Goal: Task Accomplishment & Management: Manage account settings

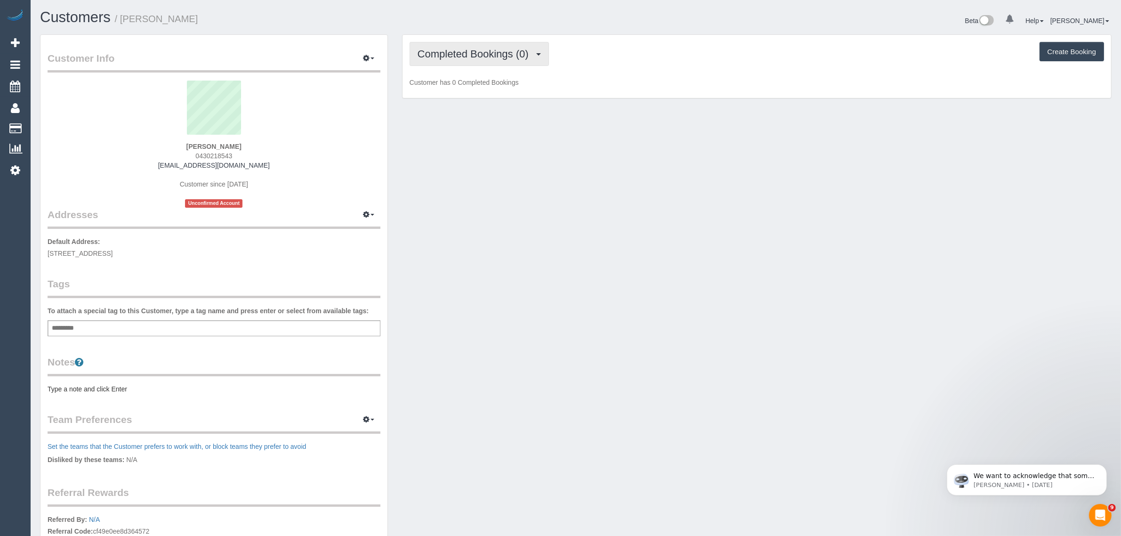
click at [523, 54] on span "Completed Bookings (0)" at bounding box center [476, 54] width 116 height 12
click at [471, 90] on link "Upcoming Bookings (1)" at bounding box center [459, 88] width 98 height 12
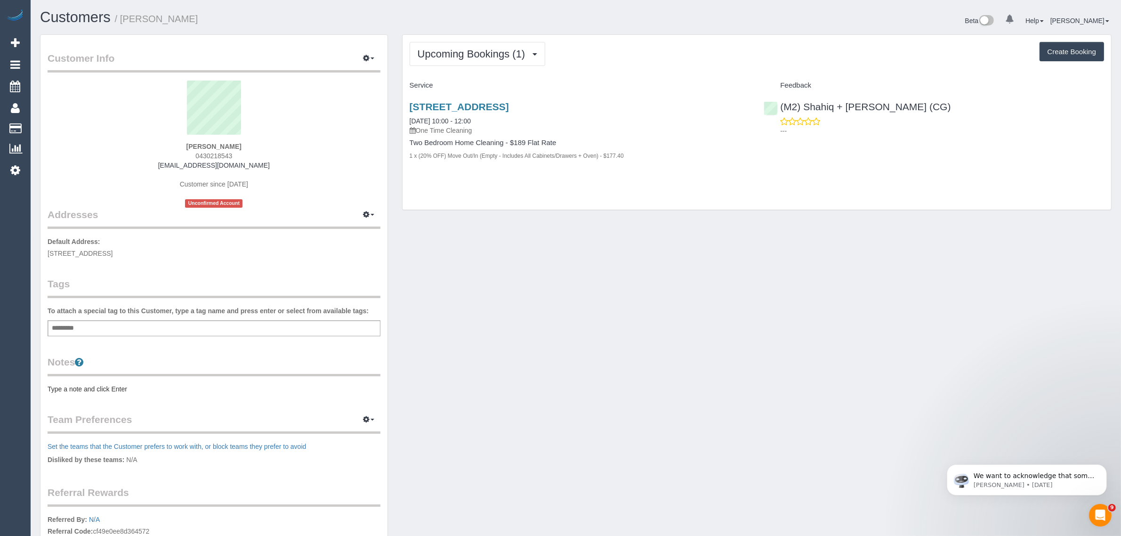
drag, startPoint x: 237, startPoint y: 158, endPoint x: 194, endPoint y: 158, distance: 42.8
click at [194, 158] on div "Dan Strangward 0430218543 strangwardd@gmail.com Customer since 2025 Unconfirmed…" at bounding box center [214, 144] width 333 height 127
copy span "0430218543"
click at [81, 122] on sui-profile-pic at bounding box center [214, 111] width 319 height 61
click at [215, 153] on span "0430218543" at bounding box center [213, 156] width 37 height 8
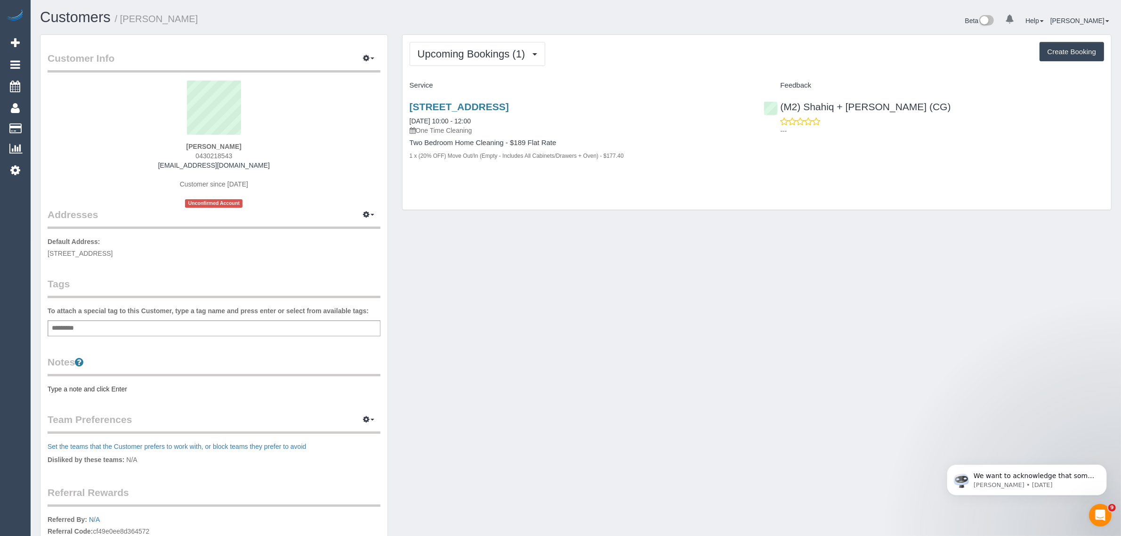
click at [215, 153] on span "0430218543" at bounding box center [213, 156] width 37 height 8
copy span "0430218543"
click at [586, 370] on div "Customer Info Edit Contact Info Send Message Email Preferences Special Sales Ta…" at bounding box center [576, 340] width 1086 height 612
click at [598, 347] on div "Customer Info Edit Contact Info Send Message Email Preferences Special Sales Ta…" at bounding box center [576, 340] width 1086 height 612
click at [498, 105] on link "3/245 Heidelberg Road, 3, Northcote, VIC 3070" at bounding box center [459, 106] width 99 height 11
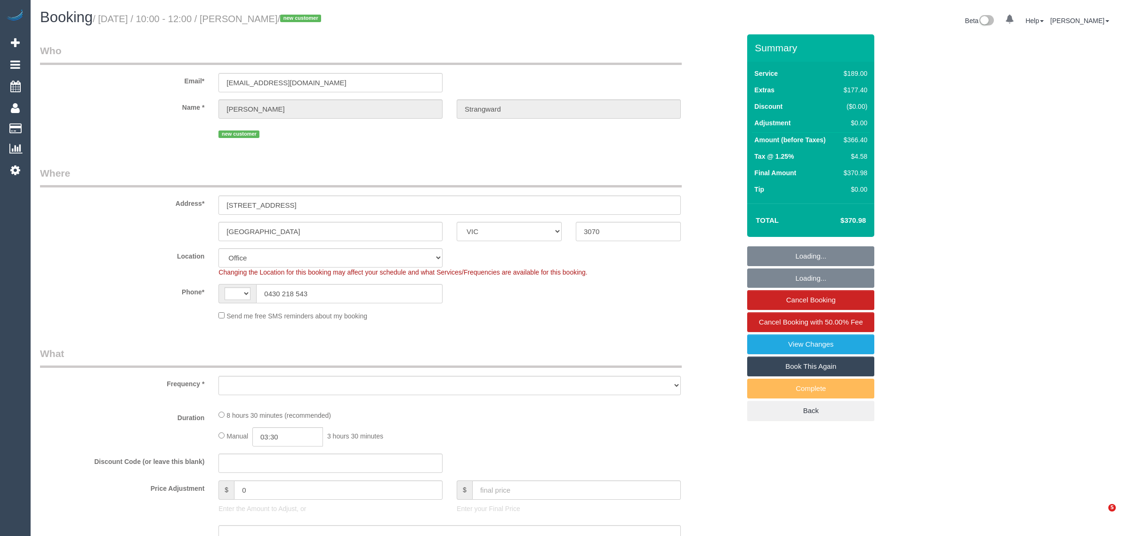
select select "VIC"
select select "object:320"
select select "string:AU"
select select "number:28"
select select "number:15"
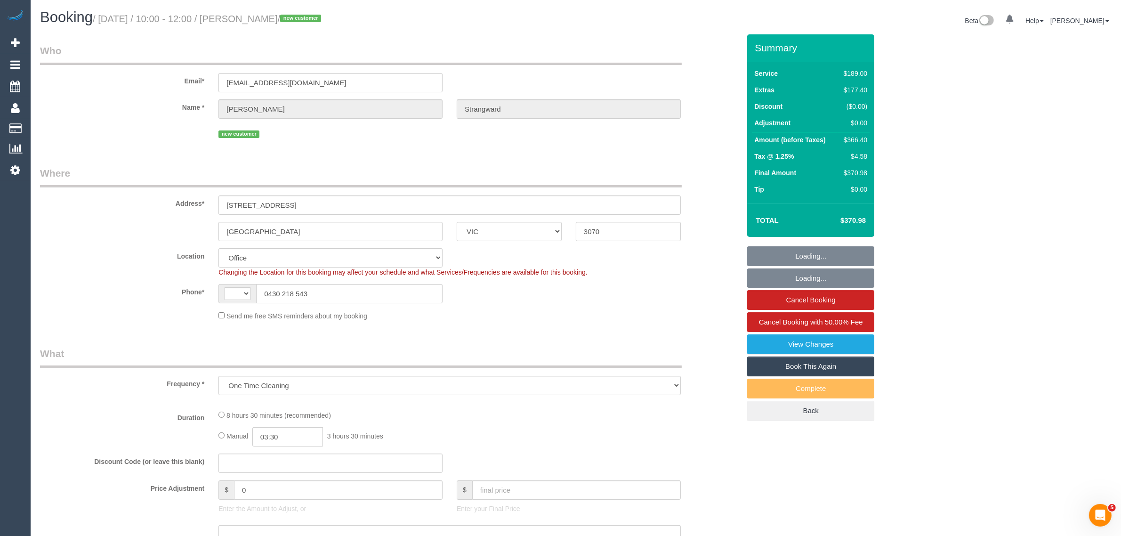
select select "number:19"
select select "number:24"
select select "number:33"
select select "number:13"
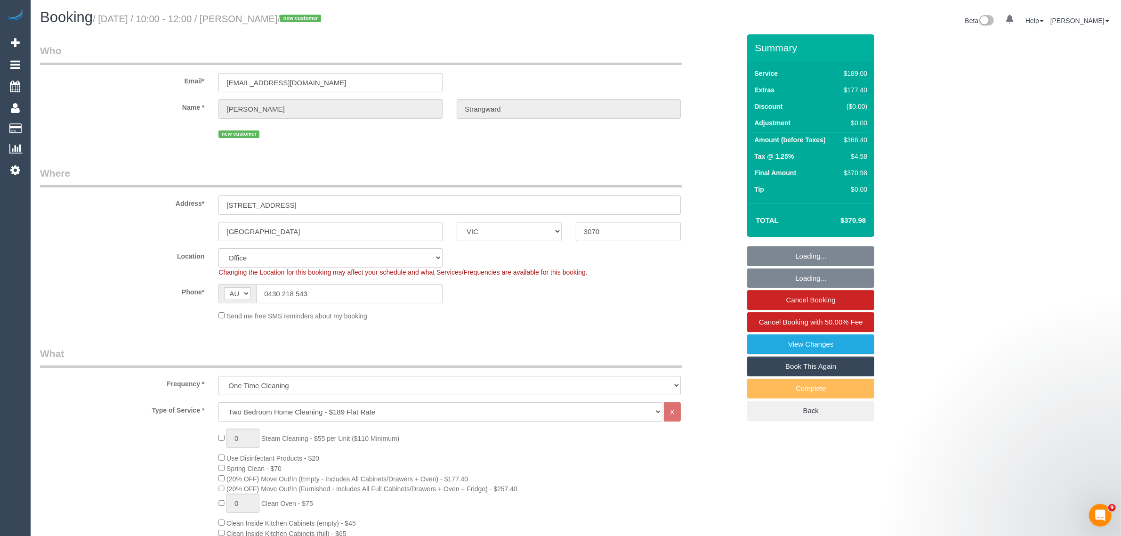
select select "object:814"
click at [370, 140] on fieldset "Who Email* [EMAIL_ADDRESS][DOMAIN_NAME] Name * [PERSON_NAME] new customer" at bounding box center [390, 96] width 700 height 104
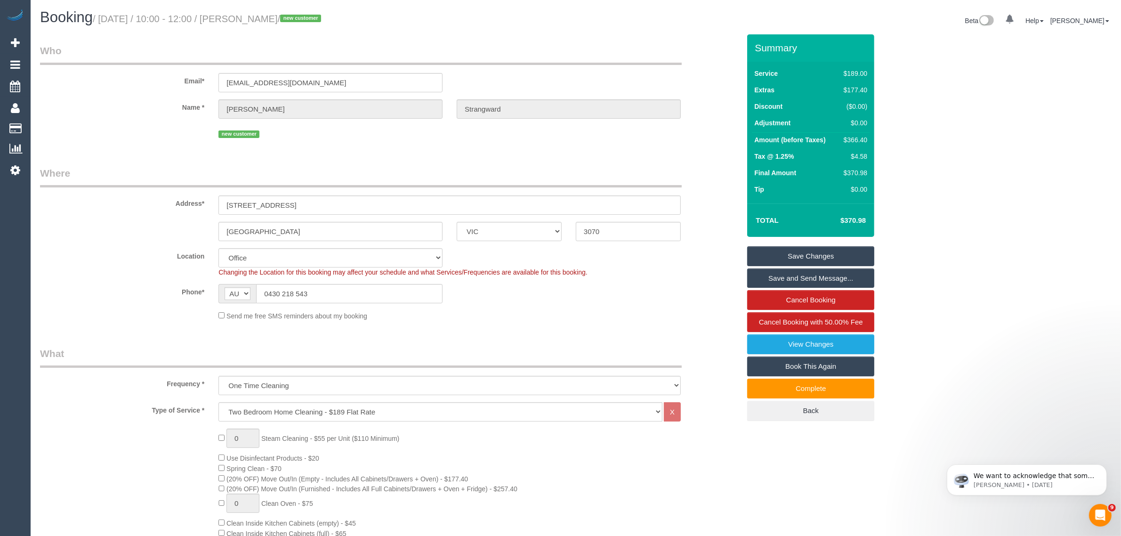
click at [385, 297] on input "0430 218 543" at bounding box center [349, 293] width 186 height 19
click at [544, 325] on fieldset "Where Address* [STREET_ADDRESS] [GEOGRAPHIC_DATA] ACT [GEOGRAPHIC_DATA] NT [GEO…" at bounding box center [390, 246] width 700 height 161
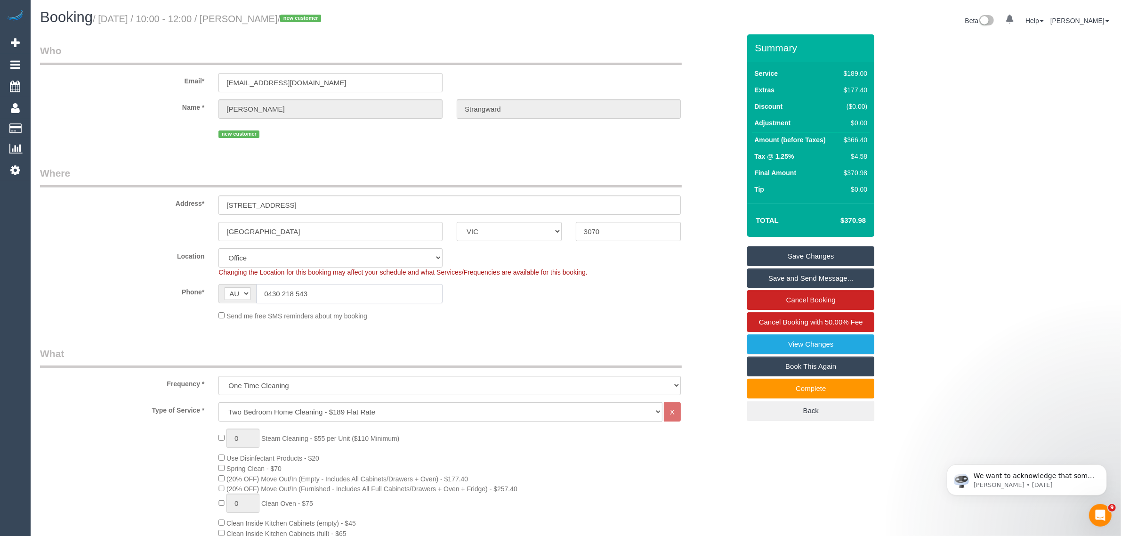
click at [335, 285] on input "0430 218 543" at bounding box center [349, 293] width 186 height 19
click at [384, 293] on input "0430 218 543" at bounding box center [349, 293] width 186 height 19
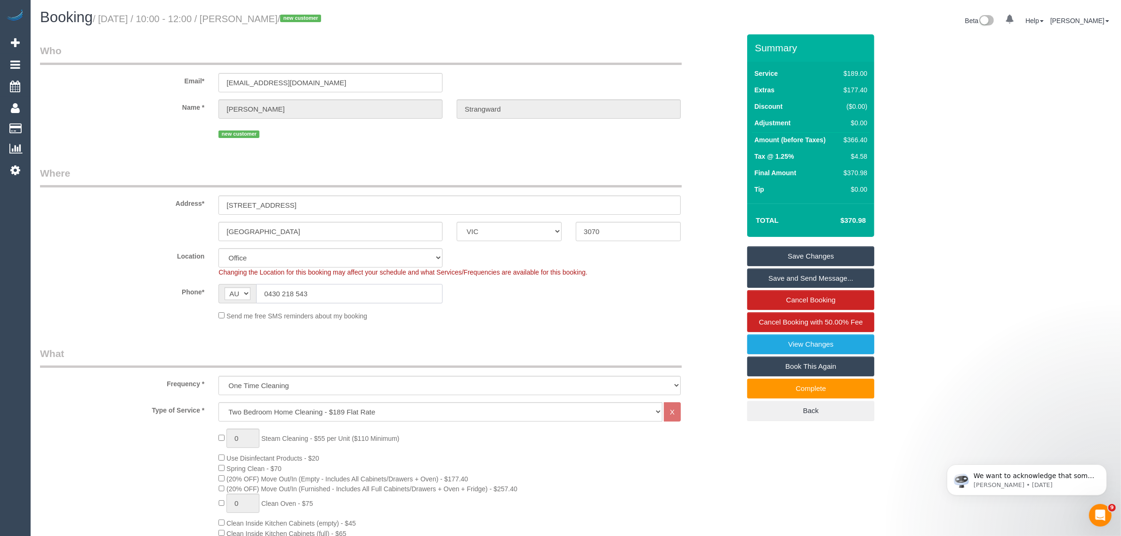
click at [384, 293] on input "0430 218 543" at bounding box center [349, 293] width 186 height 19
click at [552, 326] on fieldset "Where Address* [STREET_ADDRESS] [GEOGRAPHIC_DATA] ACT [GEOGRAPHIC_DATA] NT [GEO…" at bounding box center [390, 246] width 700 height 161
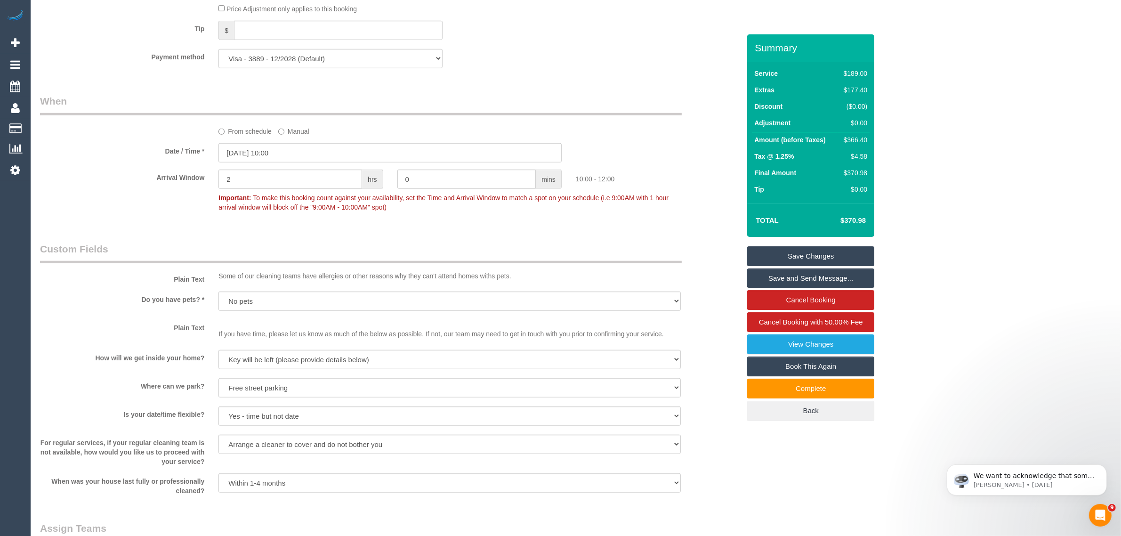
scroll to position [706, 0]
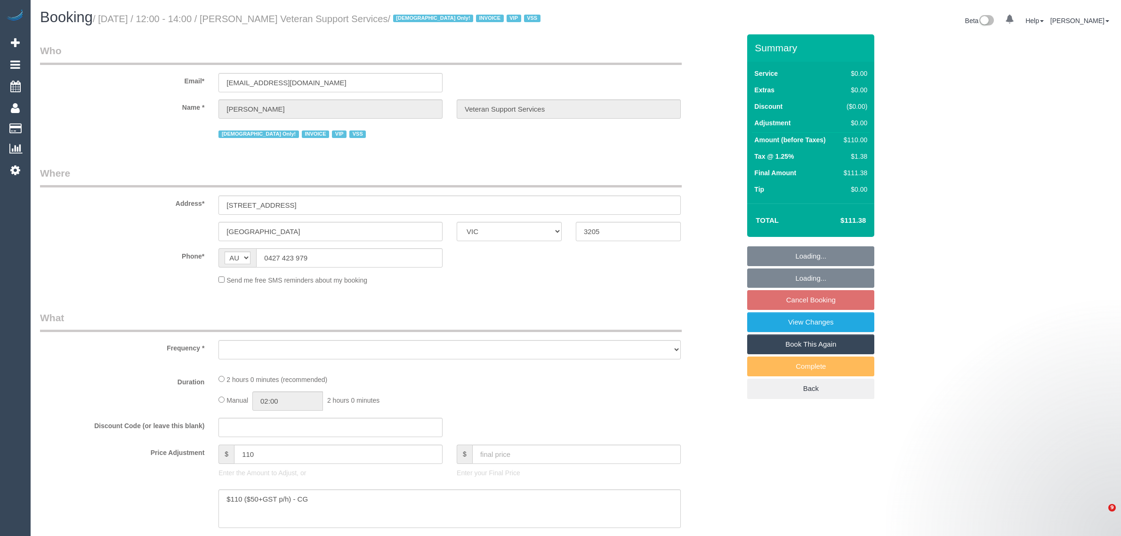
select select "VIC"
select select "number:27"
select select "number:14"
select select "number:19"
select select "number:36"
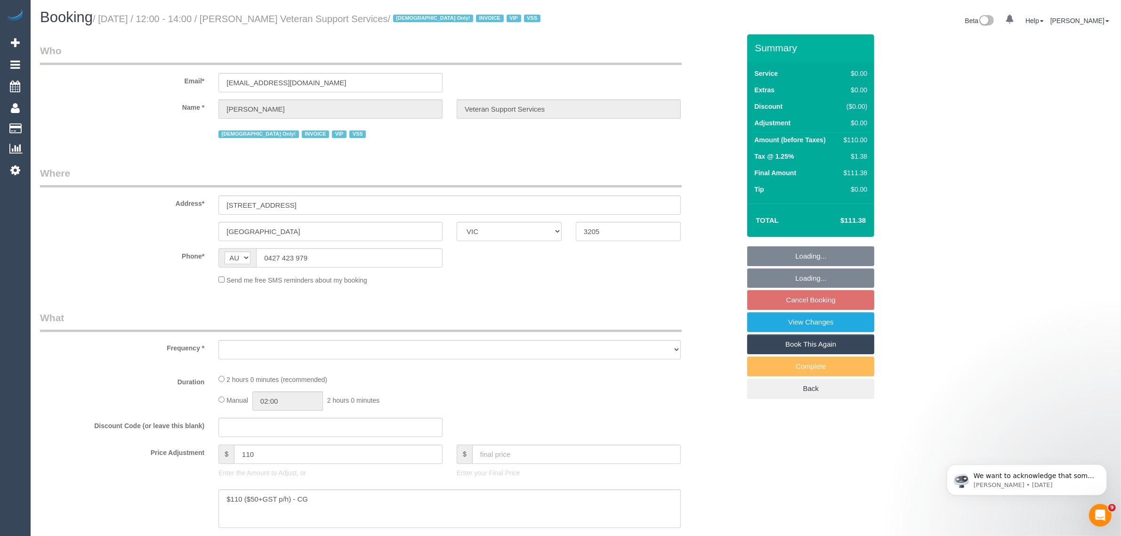
select select "number:34"
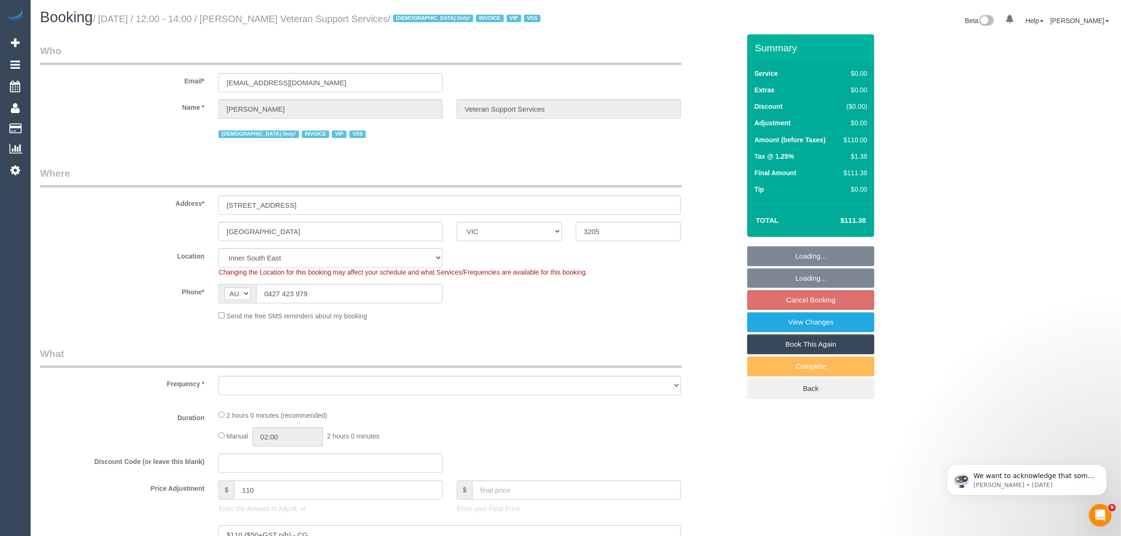
select select "object:681"
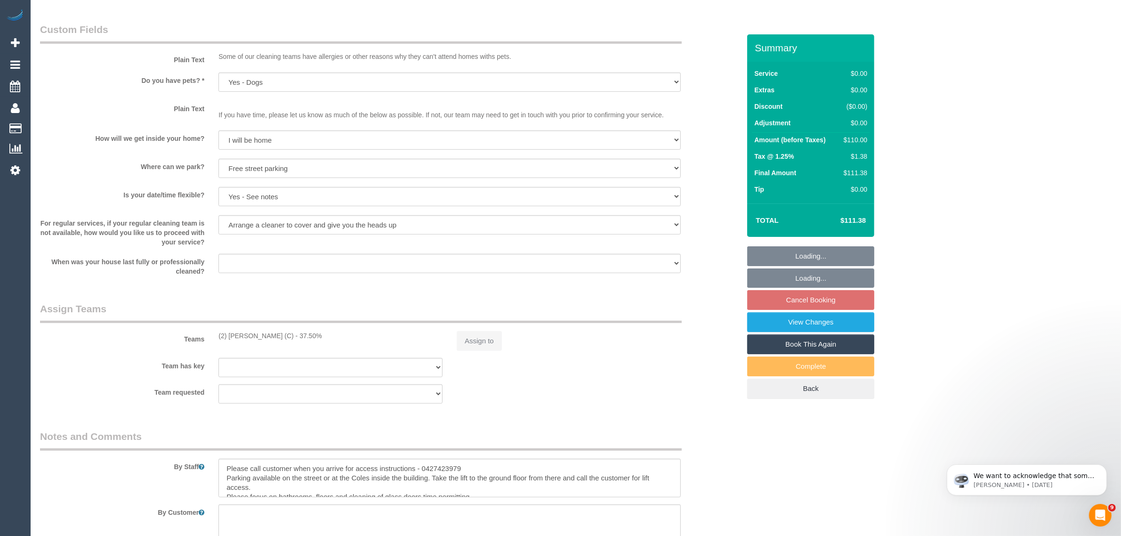
select select "120"
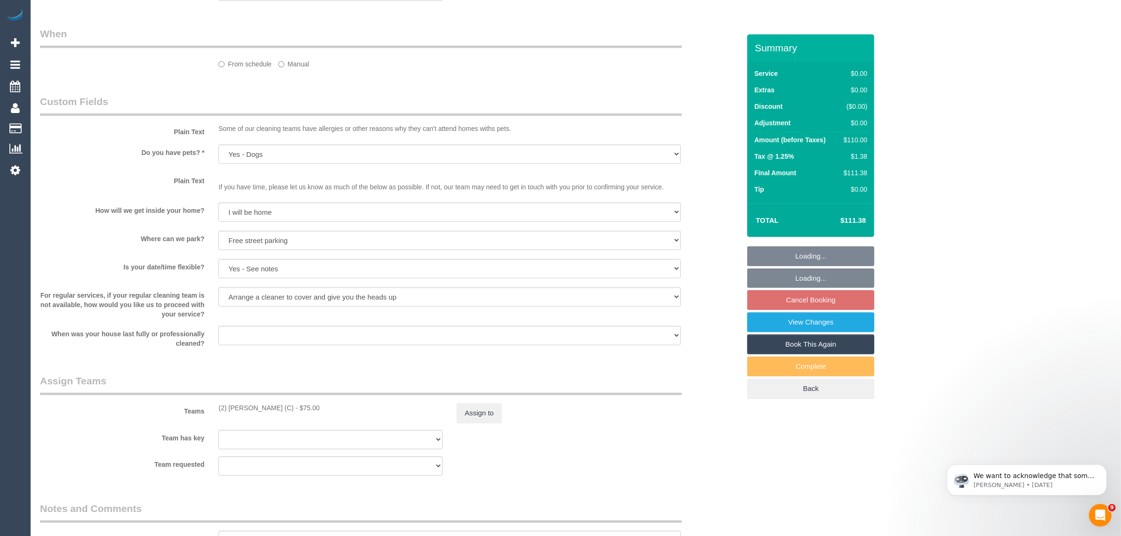
select select "object:1413"
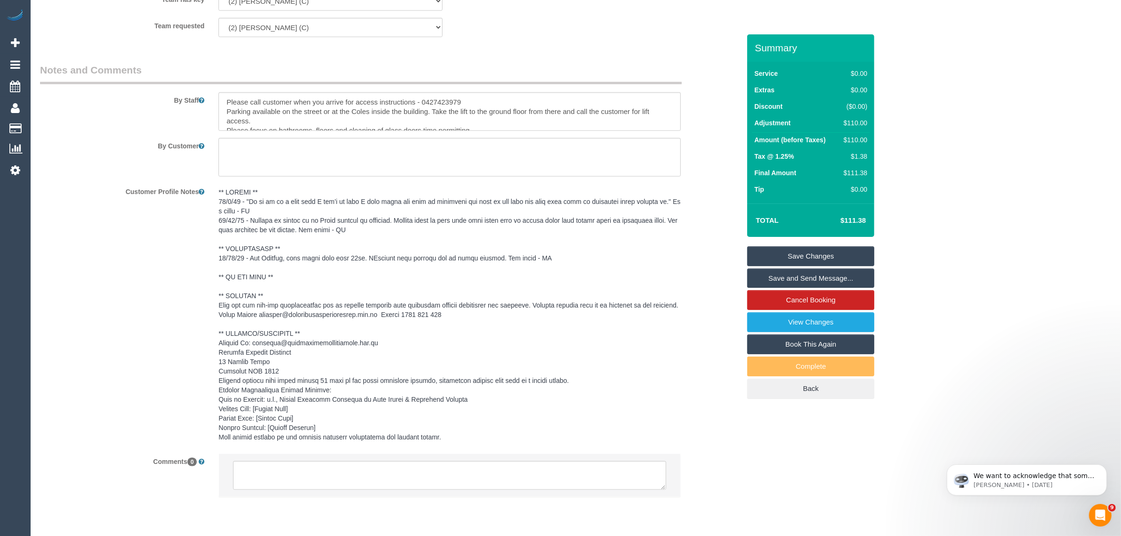
scroll to position [1281, 0]
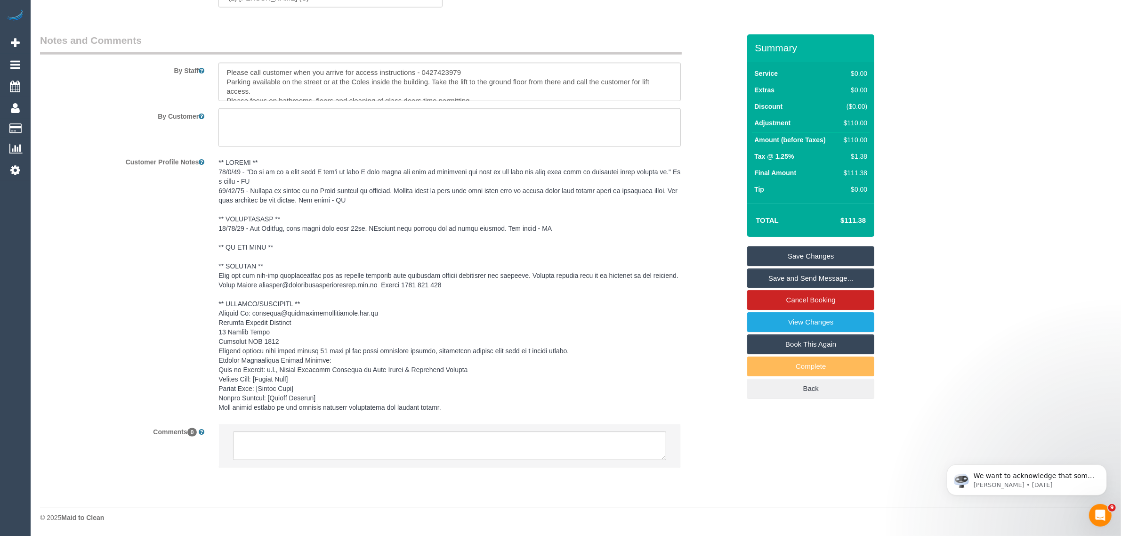
click at [672, 321] on pre at bounding box center [449, 285] width 462 height 254
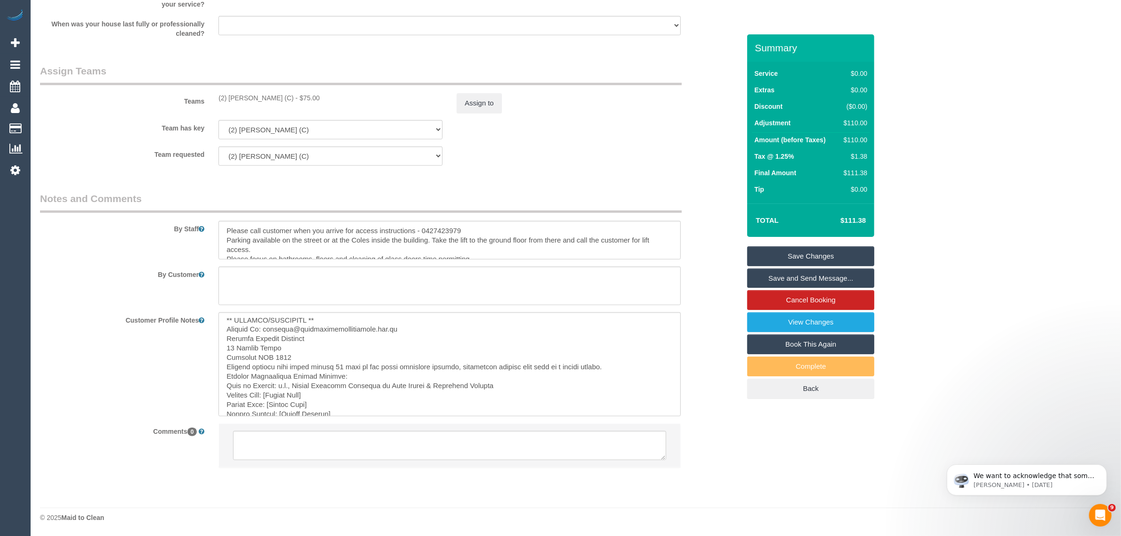
scroll to position [169, 0]
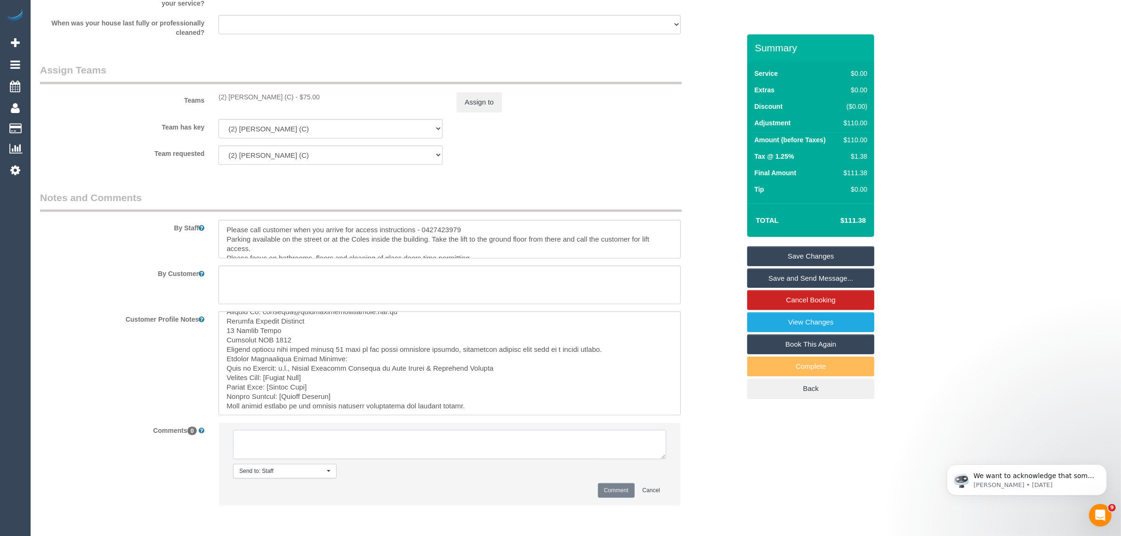
click at [488, 441] on textarea at bounding box center [449, 444] width 433 height 29
paste textarea "Cleaner(s) Unassigned: Reason Unassigned: One Off/Ongoing: Flexibility: Close a…"
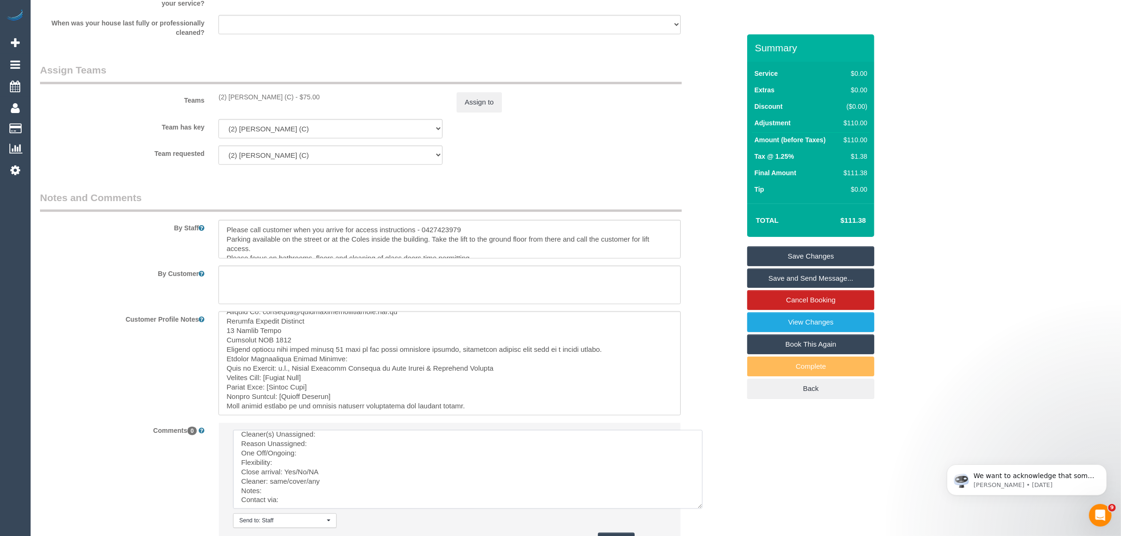
scroll to position [0, 0]
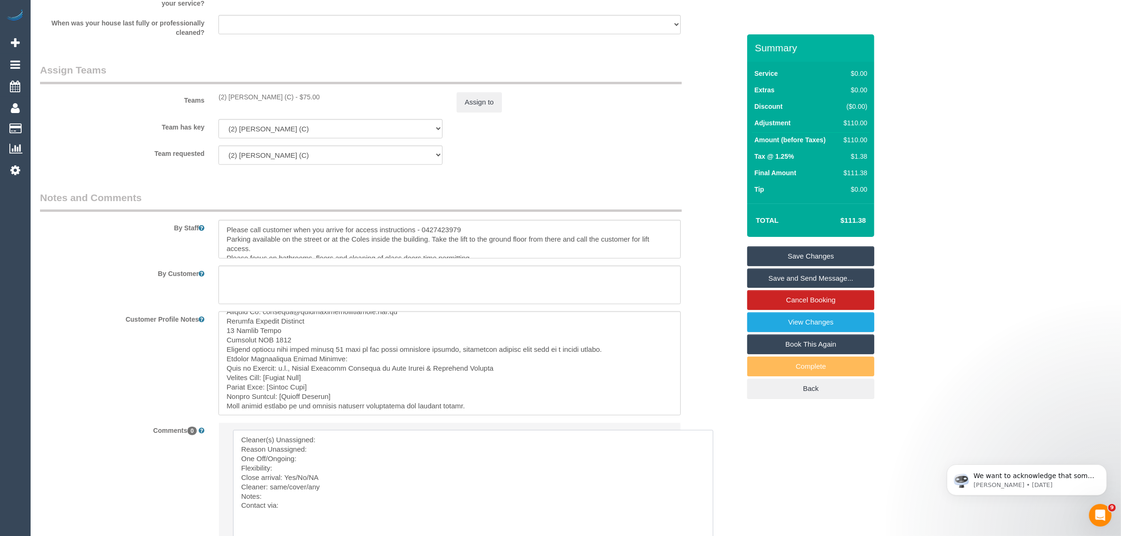
drag, startPoint x: 660, startPoint y: 457, endPoint x: 709, endPoint y: 538, distance: 94.1
click at [539, 435] on textarea at bounding box center [473, 485] width 480 height 111
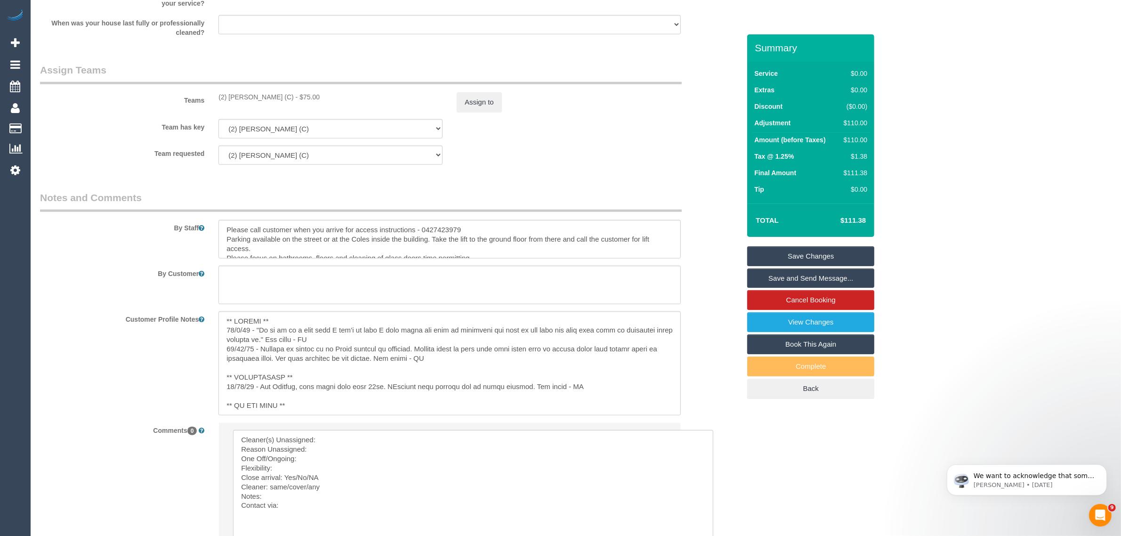
drag, startPoint x: 217, startPoint y: 95, endPoint x: 295, endPoint y: 95, distance: 77.7
click at [295, 95] on div "(2) Megan Kaewpinich (C) - $75.00" at bounding box center [330, 96] width 238 height 9
copy div "(2) [PERSON_NAME] (C)"
click at [423, 440] on textarea at bounding box center [473, 485] width 480 height 111
paste textarea "(2) [PERSON_NAME] (C)"
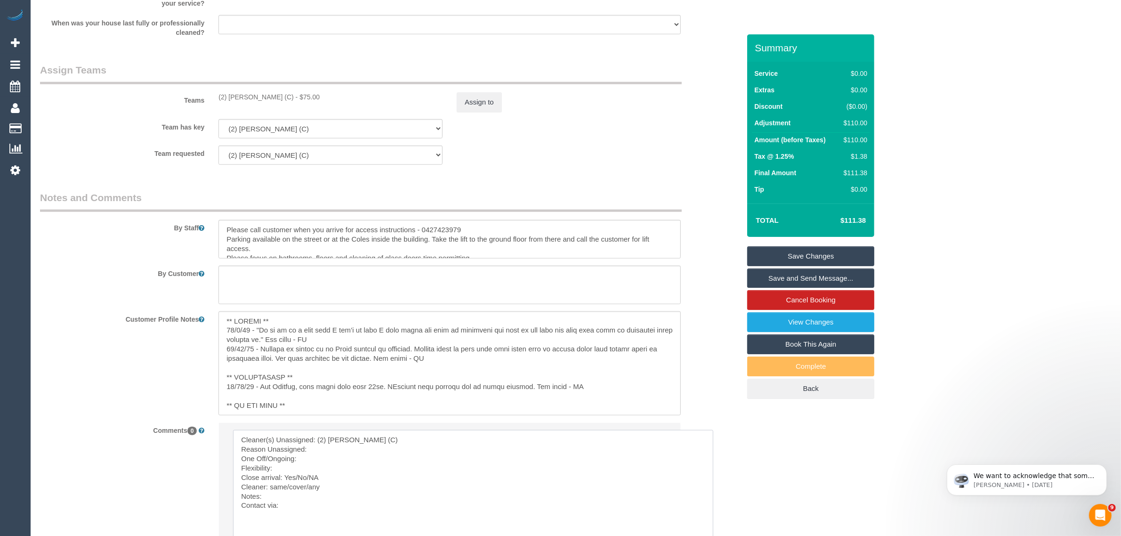
click at [385, 451] on textarea at bounding box center [473, 485] width 480 height 111
paste textarea "Can I please change it to Wed or Friday this week instead"
paste textarea "cover cleaner is fine if they're female. I just can't do Mon, Tues or Thursday …"
click at [356, 482] on textarea at bounding box center [473, 485] width 480 height 111
drag, startPoint x: 295, startPoint y: 486, endPoint x: 327, endPoint y: 484, distance: 32.1
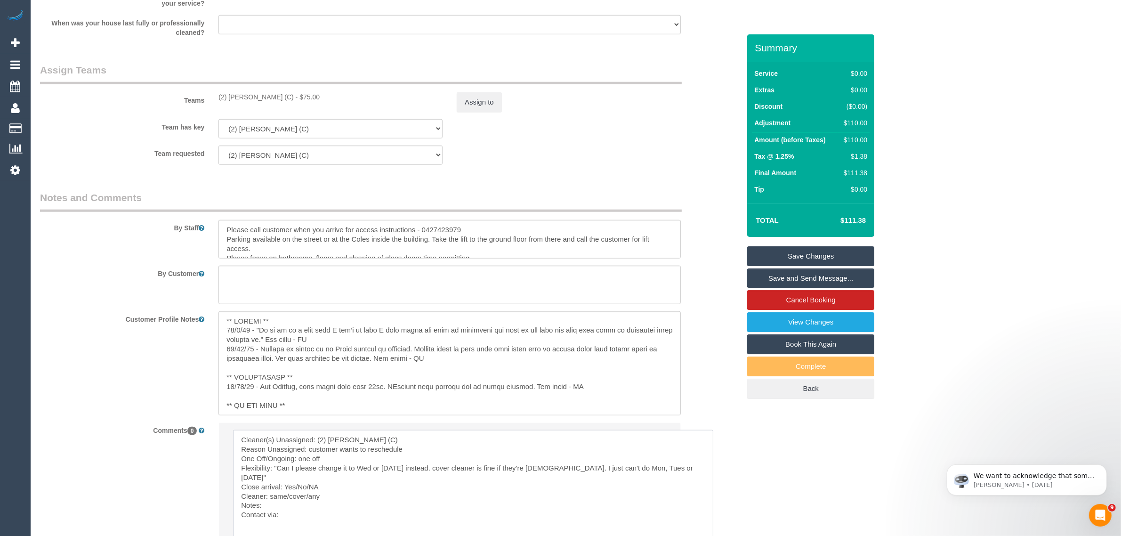
click at [327, 484] on textarea at bounding box center [473, 485] width 480 height 111
drag, startPoint x: 322, startPoint y: 502, endPoint x: 278, endPoint y: 498, distance: 44.0
click at [278, 498] on textarea at bounding box center [473, 485] width 480 height 111
click at [309, 498] on textarea at bounding box center [473, 485] width 480 height 111
drag, startPoint x: 323, startPoint y: 498, endPoint x: 269, endPoint y: 497, distance: 53.7
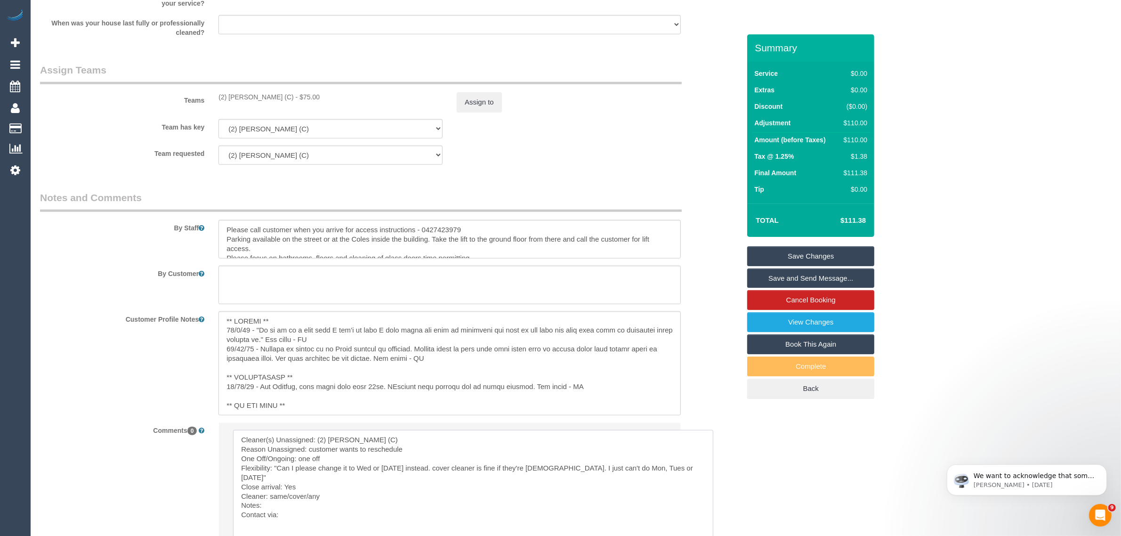
click at [269, 497] on textarea at bounding box center [473, 485] width 480 height 111
click at [288, 511] on textarea at bounding box center [473, 485] width 480 height 111
click at [312, 507] on textarea at bounding box center [473, 485] width 480 height 111
click at [316, 516] on textarea at bounding box center [473, 485] width 480 height 111
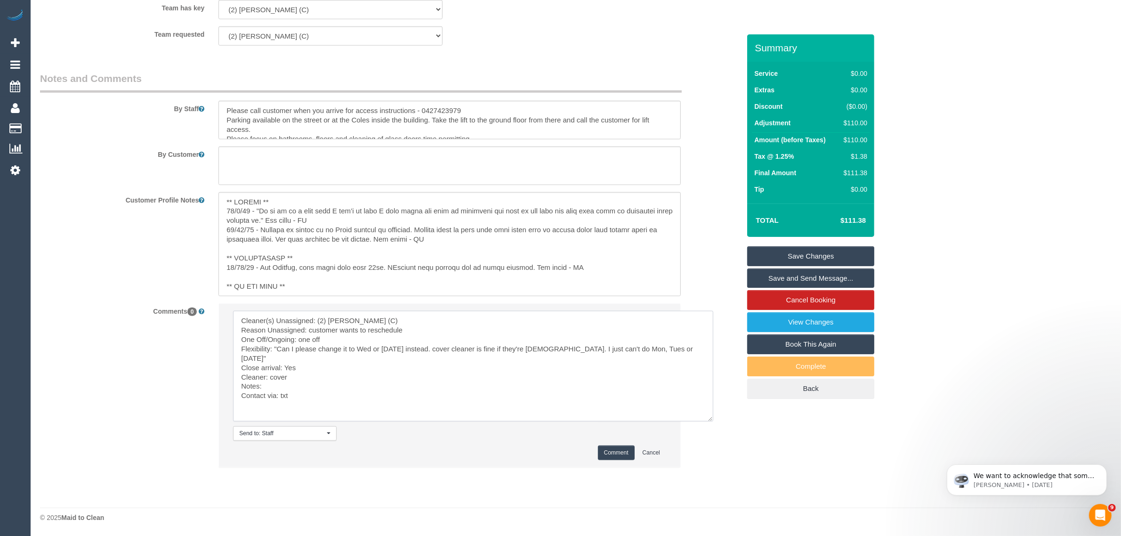
type textarea "Cleaner(s) Unassigned: (2) Megan Kaewpinich (C) Reason Unassigned: customer wan…"
click at [610, 456] on button "Comment" at bounding box center [616, 452] width 37 height 15
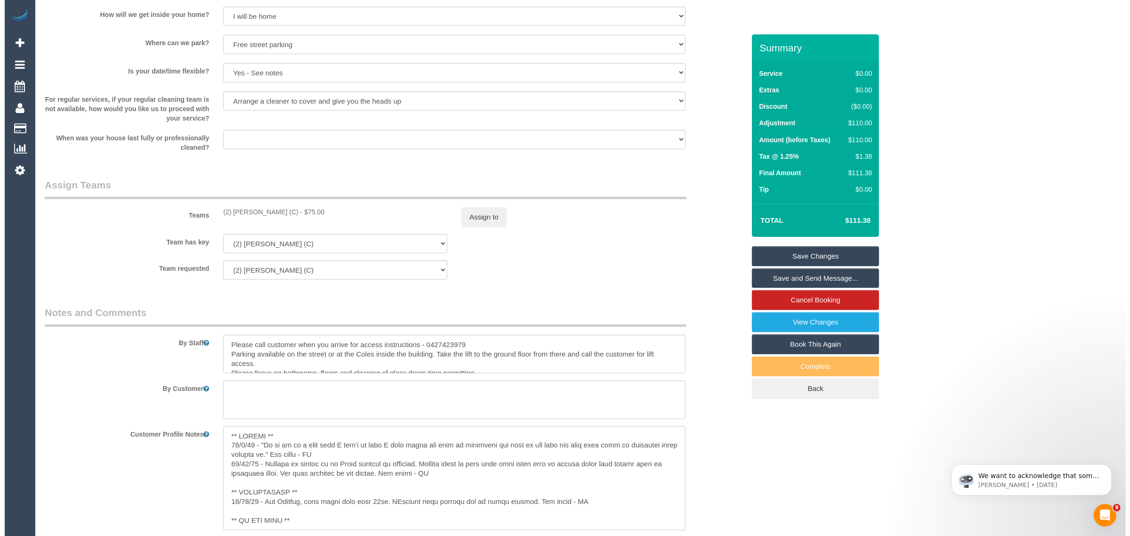
scroll to position [763, 0]
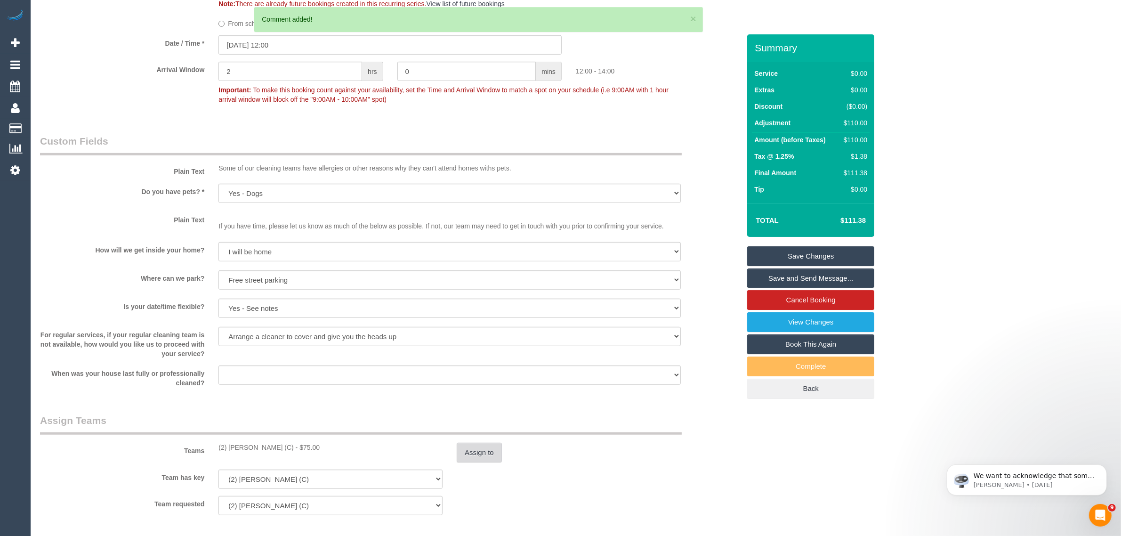
click at [477, 451] on button "Assign to" at bounding box center [479, 453] width 45 height 20
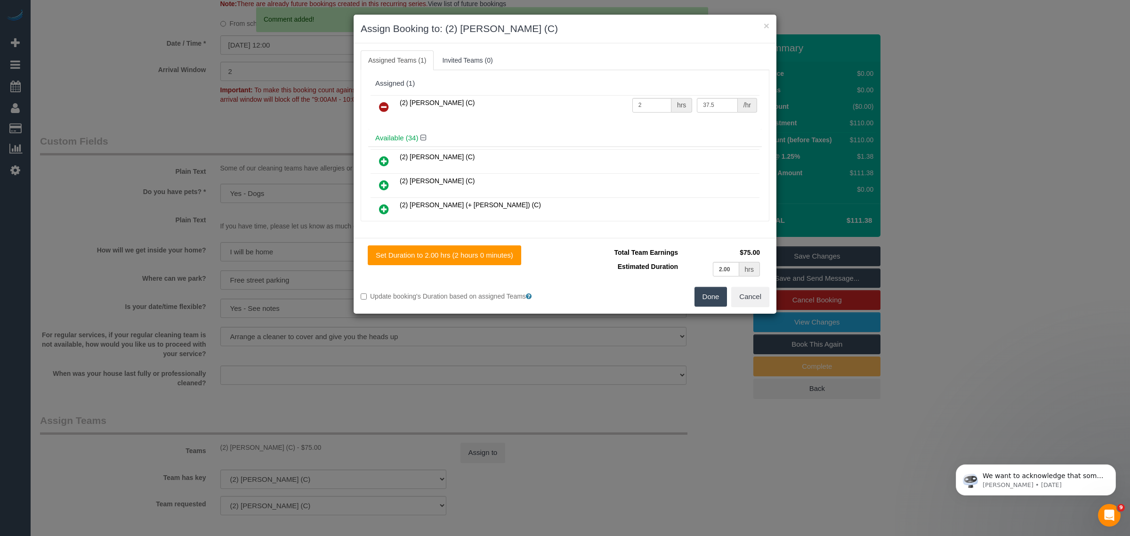
click at [380, 113] on icon at bounding box center [384, 106] width 10 height 11
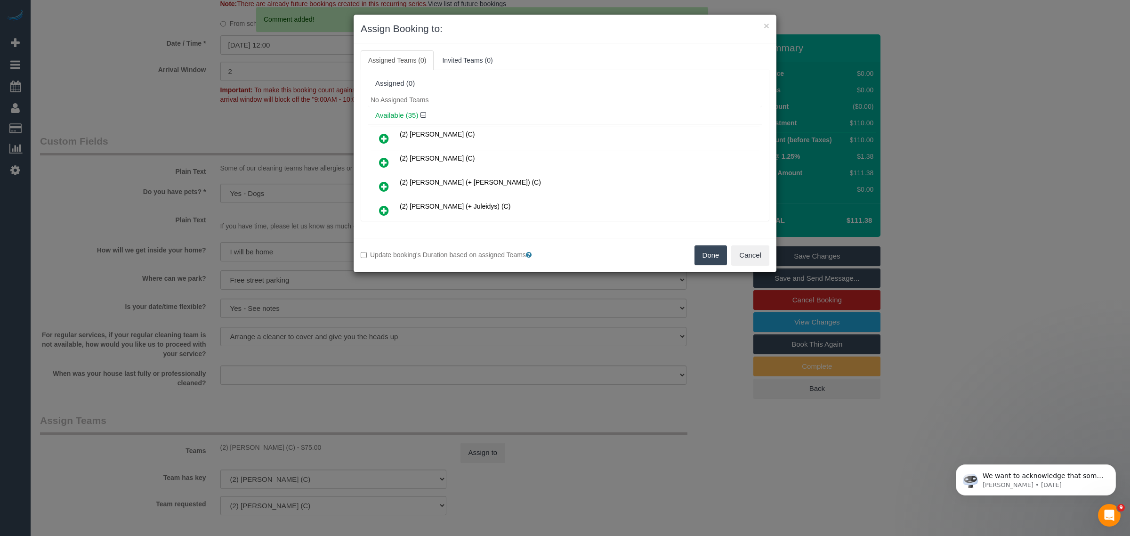
click at [707, 250] on button "Done" at bounding box center [710, 255] width 33 height 20
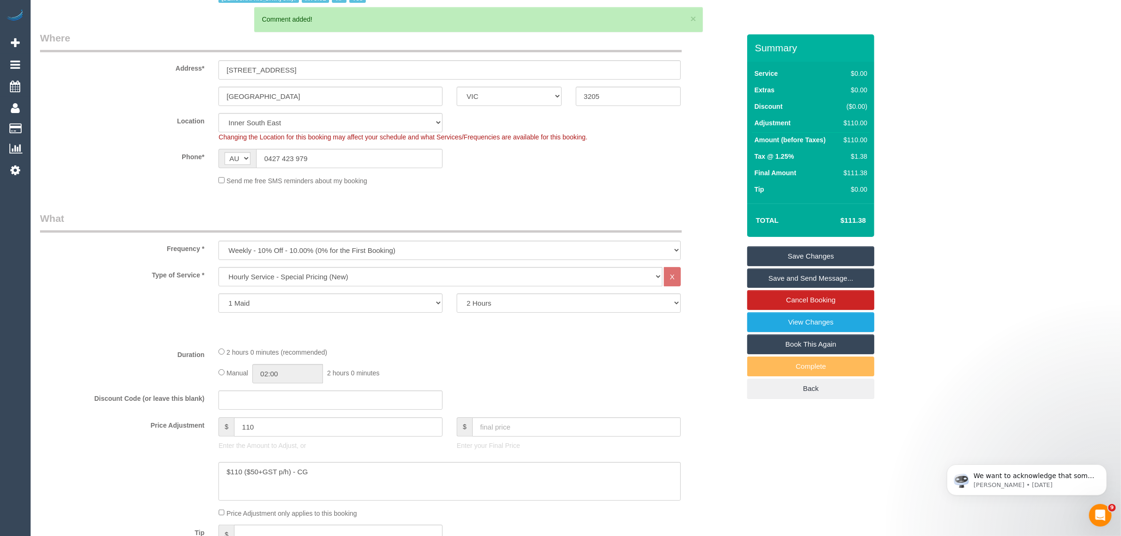
scroll to position [0, 0]
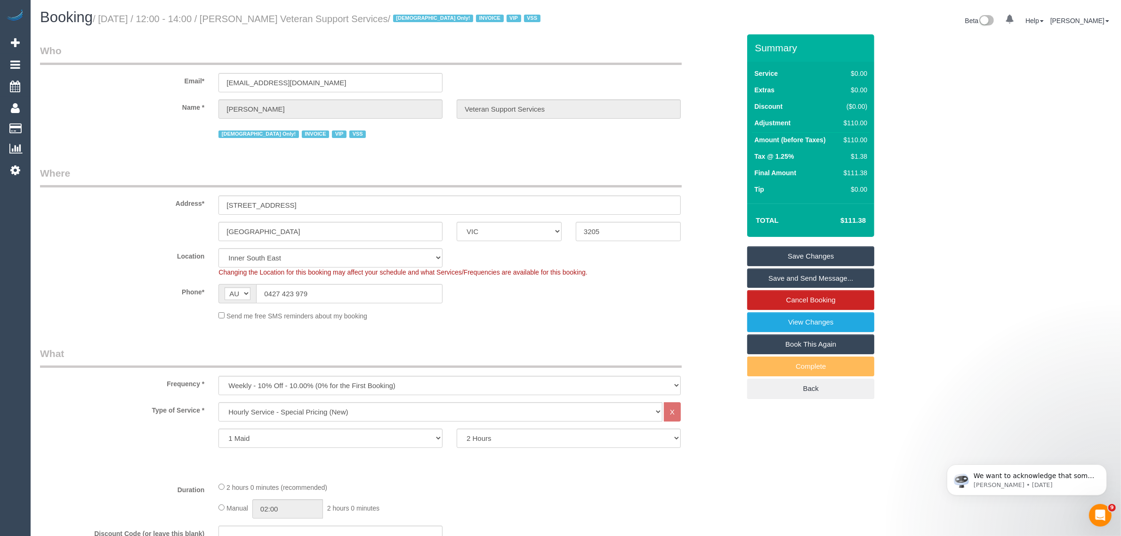
click at [798, 254] on link "Save Changes" at bounding box center [810, 256] width 127 height 20
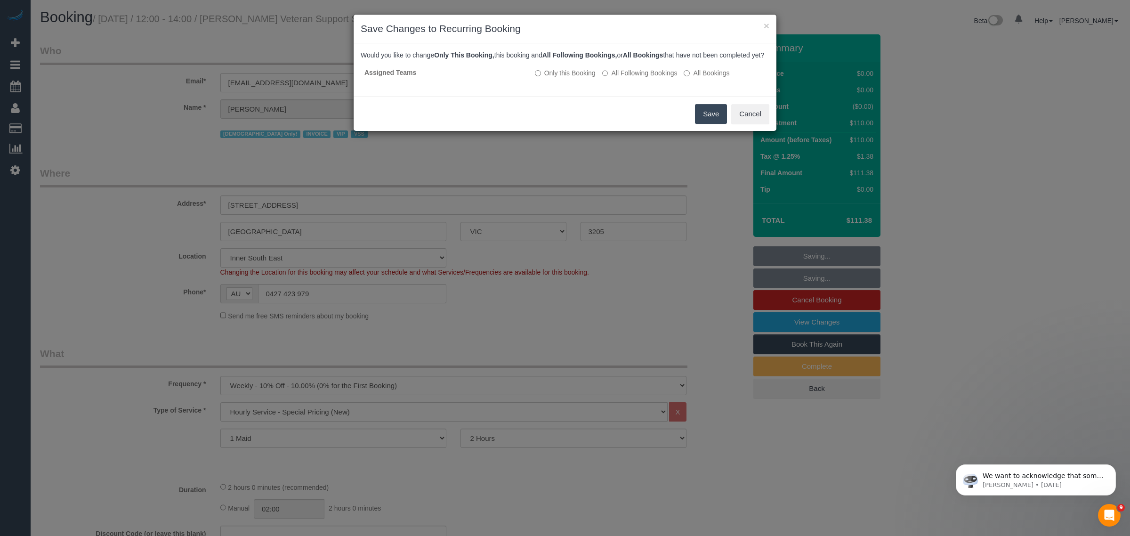
click at [702, 124] on button "Save" at bounding box center [711, 114] width 32 height 20
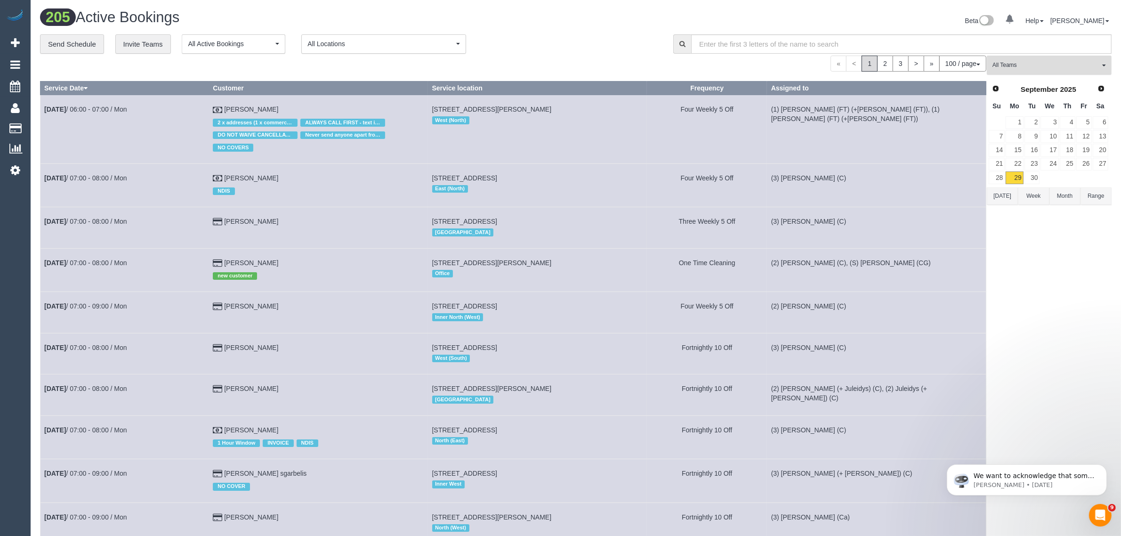
click at [1021, 71] on button "All Teams" at bounding box center [1049, 65] width 125 height 19
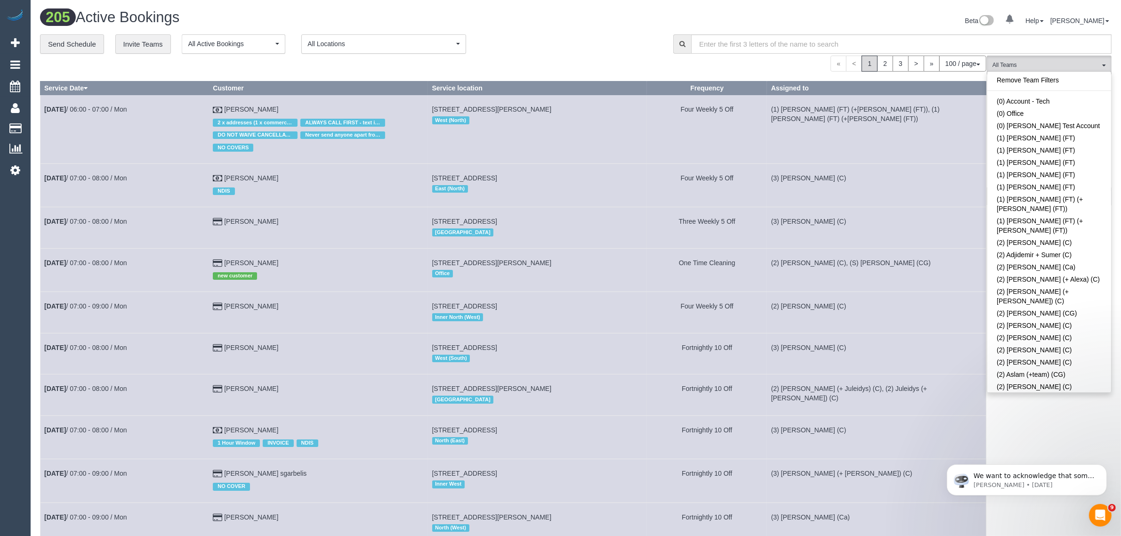
click at [1067, 83] on link "Remove Team Filters" at bounding box center [1049, 80] width 124 height 12
click at [558, 48] on div "**********" at bounding box center [349, 44] width 619 height 20
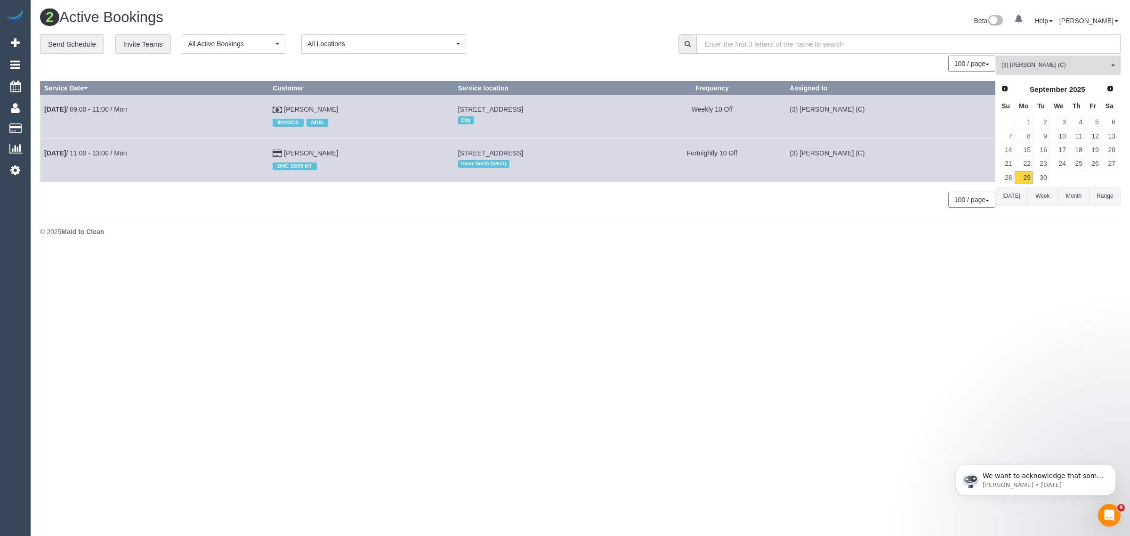
click at [1015, 265] on body "0 Beta Your Notifications You have 0 alerts Add Booking Bookings Active Booking…" at bounding box center [565, 268] width 1130 height 536
click at [590, 245] on div "2 Active Bookings Beta 0 Your Notifications You have 0 alerts Help Help Docs Ta…" at bounding box center [580, 125] width 1099 height 250
drag, startPoint x: 343, startPoint y: 107, endPoint x: 45, endPoint y: 112, distance: 297.6
click at [45, 112] on tr "Sep 29th / 09:00 - 11:00 / Mon Christopher Surgey INVOICE NDIS 210/2-9 Finlay P…" at bounding box center [517, 116] width 955 height 43
copy tr "Sep 29th / 09:00 - 11:00 / Mon Christopher Surgey"
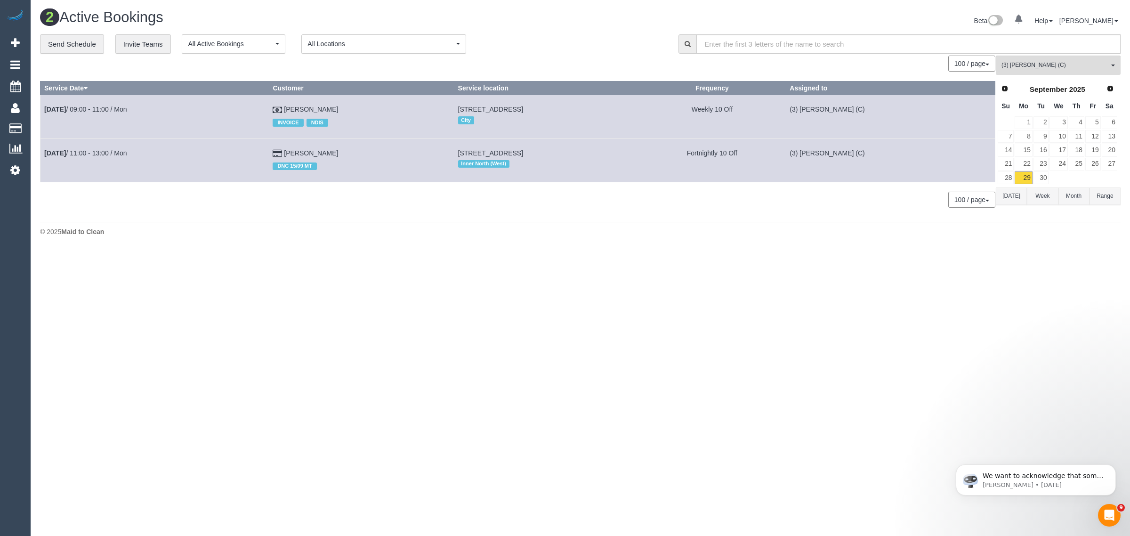
click at [512, 274] on body "0 Beta Your Notifications You have 0 alerts Add Booking Bookings Active Booking…" at bounding box center [565, 268] width 1130 height 536
drag, startPoint x: 379, startPoint y: 354, endPoint x: 375, endPoint y: 332, distance: 22.1
click at [378, 349] on body "0 Beta Your Notifications You have 0 alerts Add Booking Bookings Active Booking…" at bounding box center [565, 268] width 1130 height 536
